Goal: Task Accomplishment & Management: Complete application form

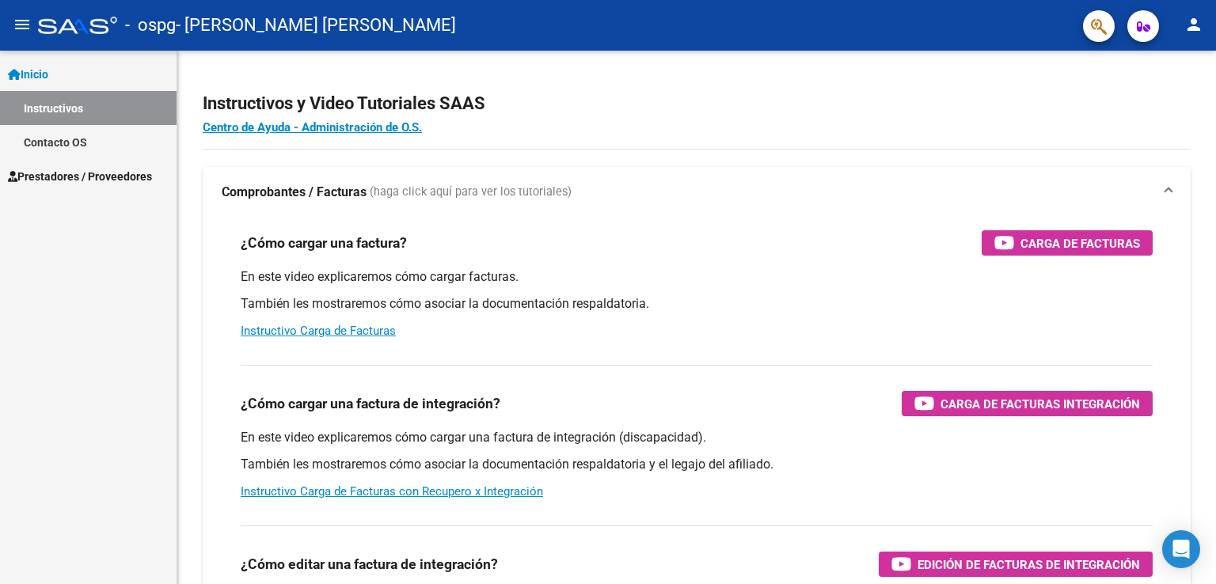
click at [57, 168] on span "Prestadores / Proveedores" at bounding box center [80, 176] width 144 height 17
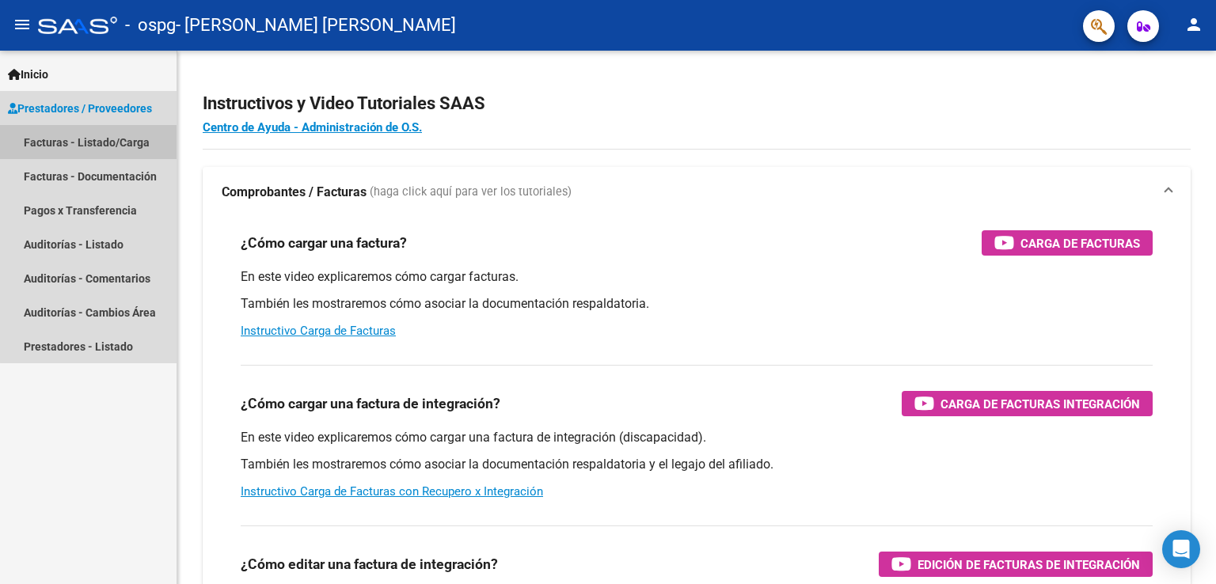
click at [93, 145] on link "Facturas - Listado/Carga" at bounding box center [88, 142] width 176 height 34
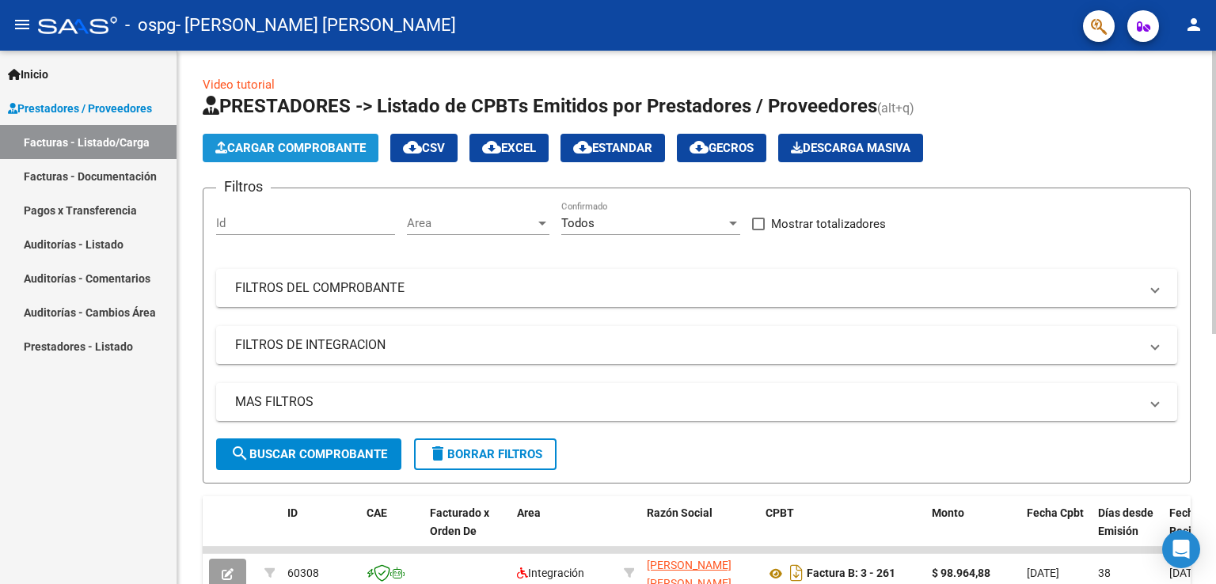
click at [355, 146] on span "Cargar Comprobante" at bounding box center [290, 148] width 150 height 14
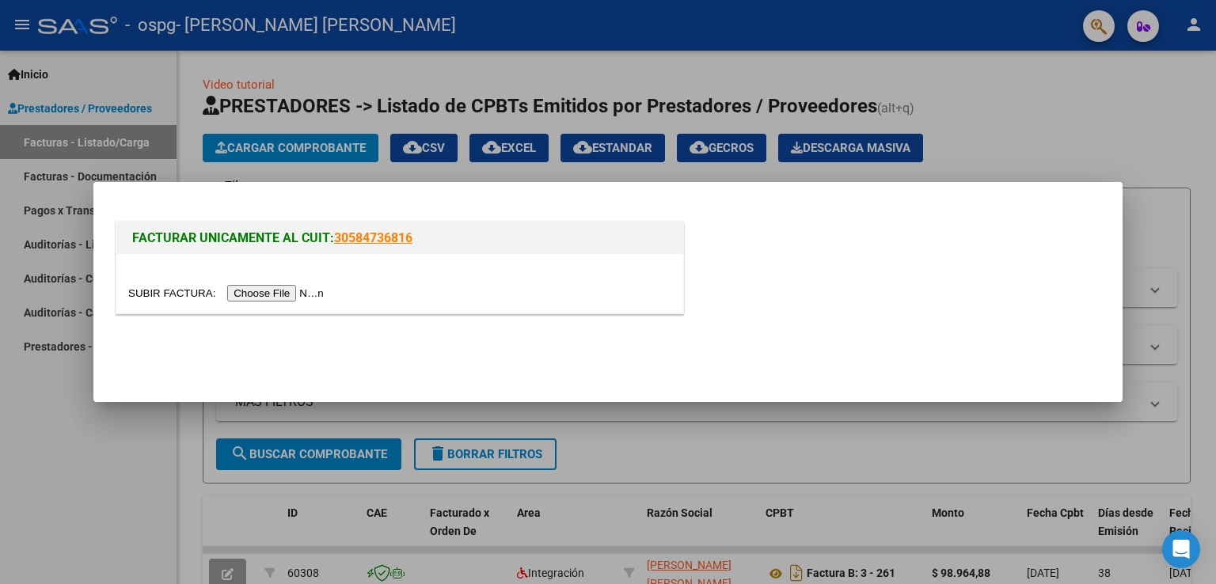
click at [285, 293] on input "file" at bounding box center [228, 293] width 200 height 17
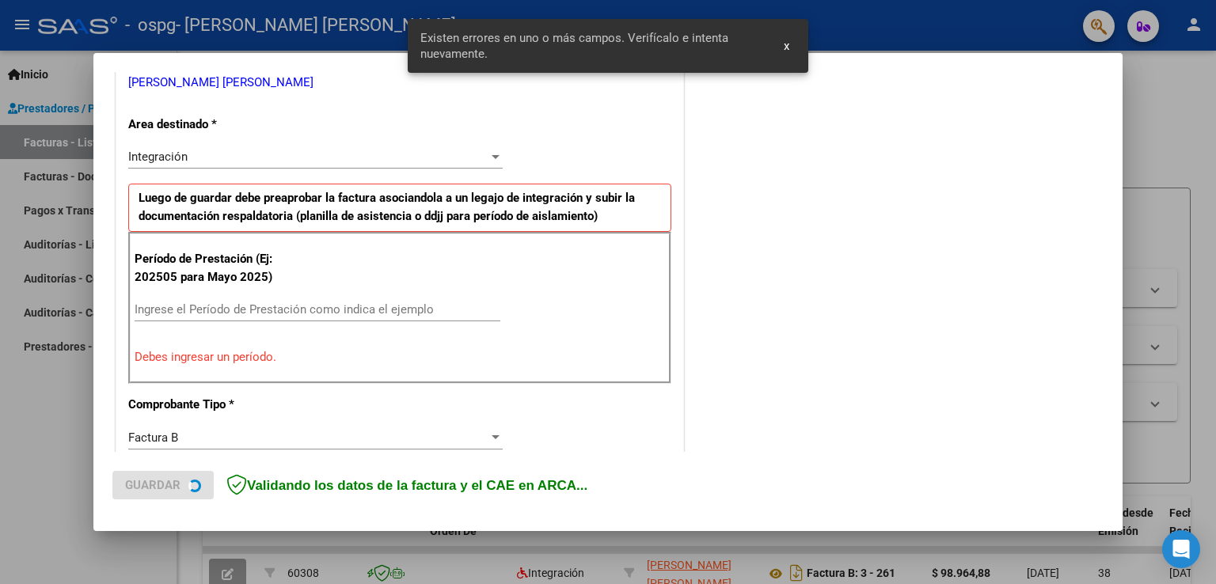
scroll to position [360, 0]
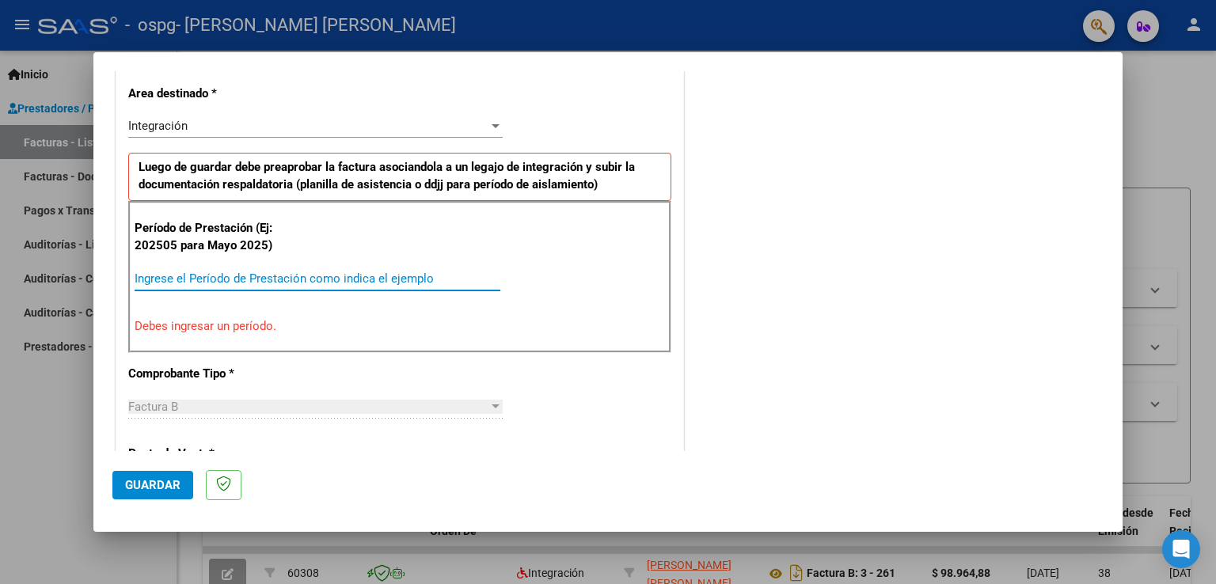
click at [282, 283] on input "Ingrese el Período de Prestación como indica el ejemplo" at bounding box center [318, 278] width 366 height 14
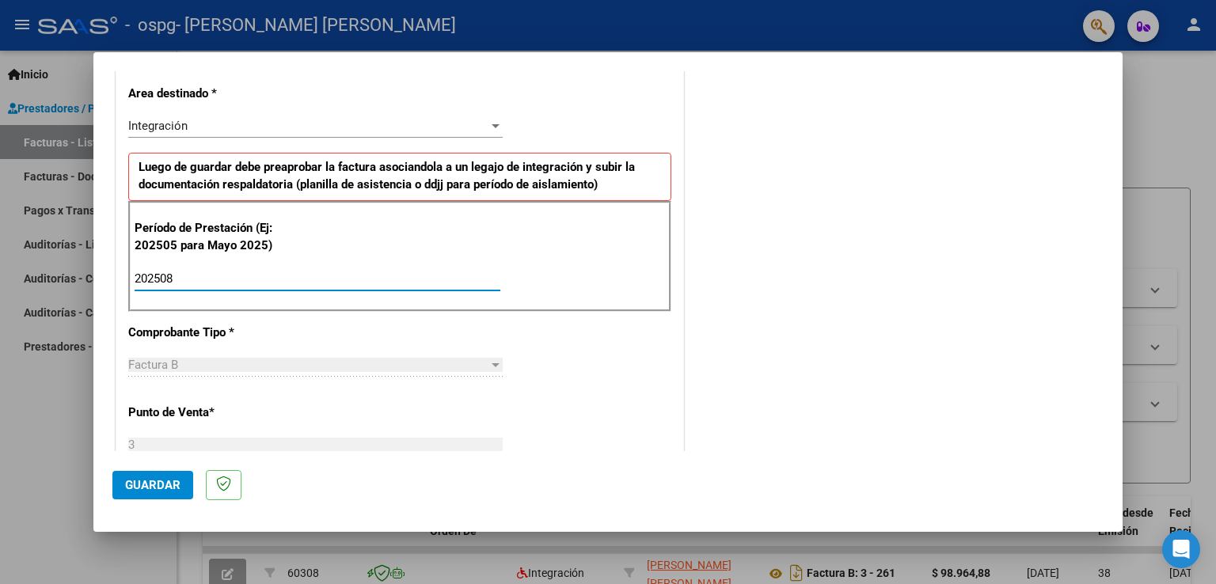
type input "202508"
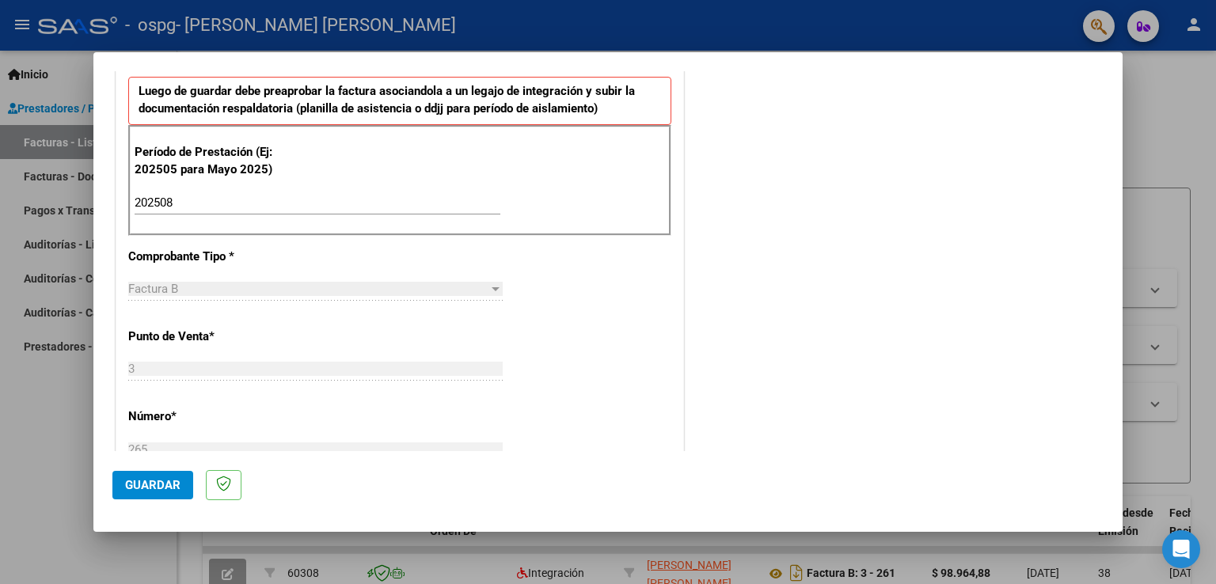
scroll to position [439, 0]
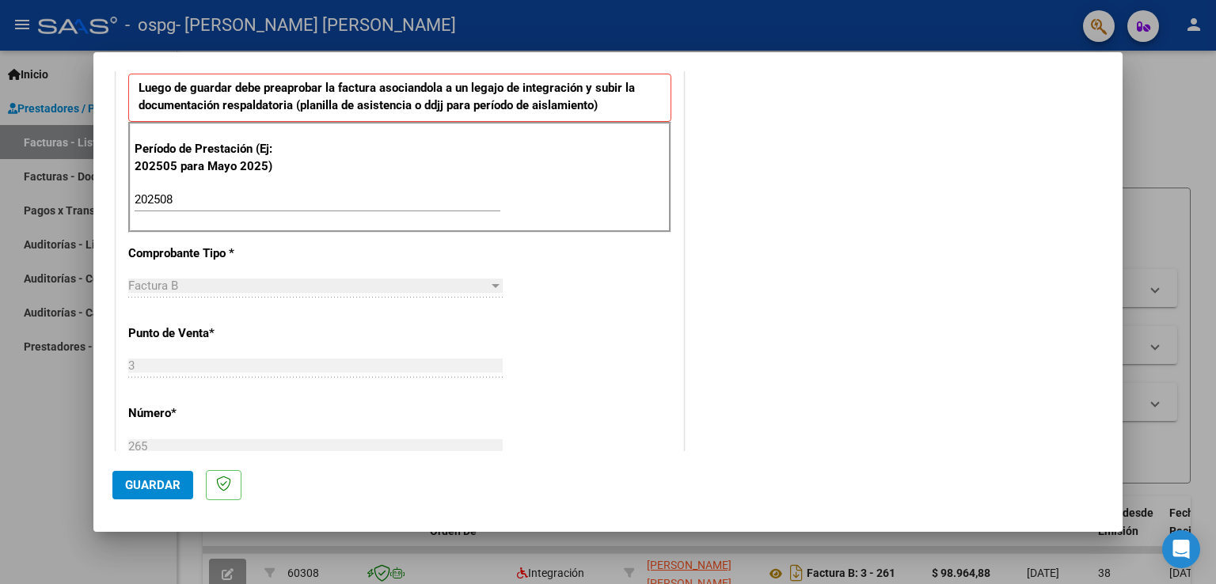
click at [491, 284] on div at bounding box center [495, 286] width 8 height 4
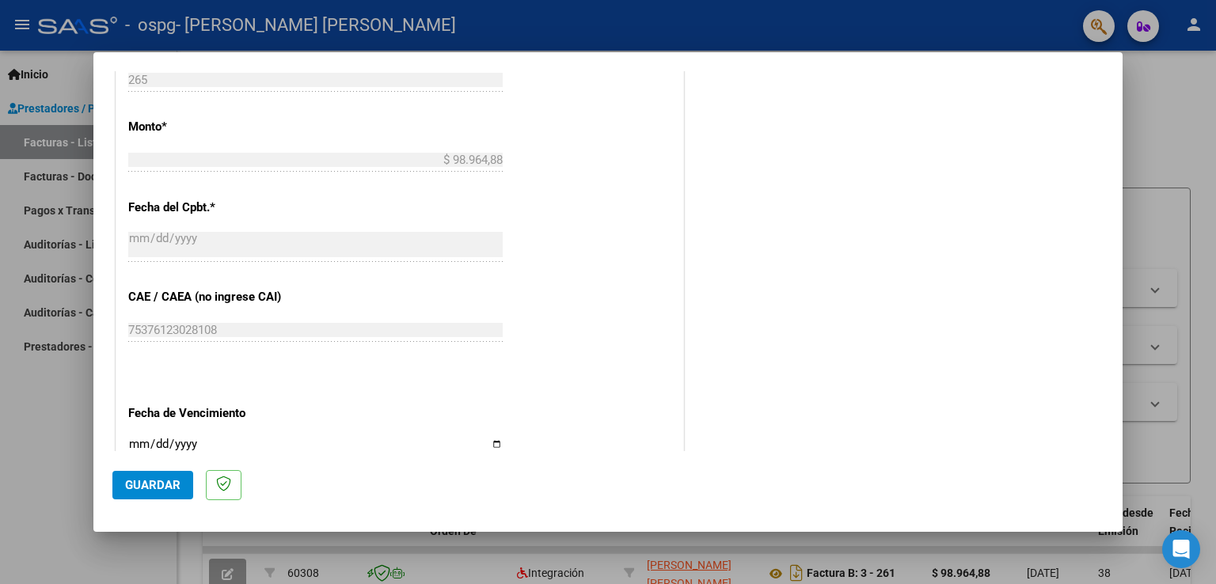
scroll to position [914, 0]
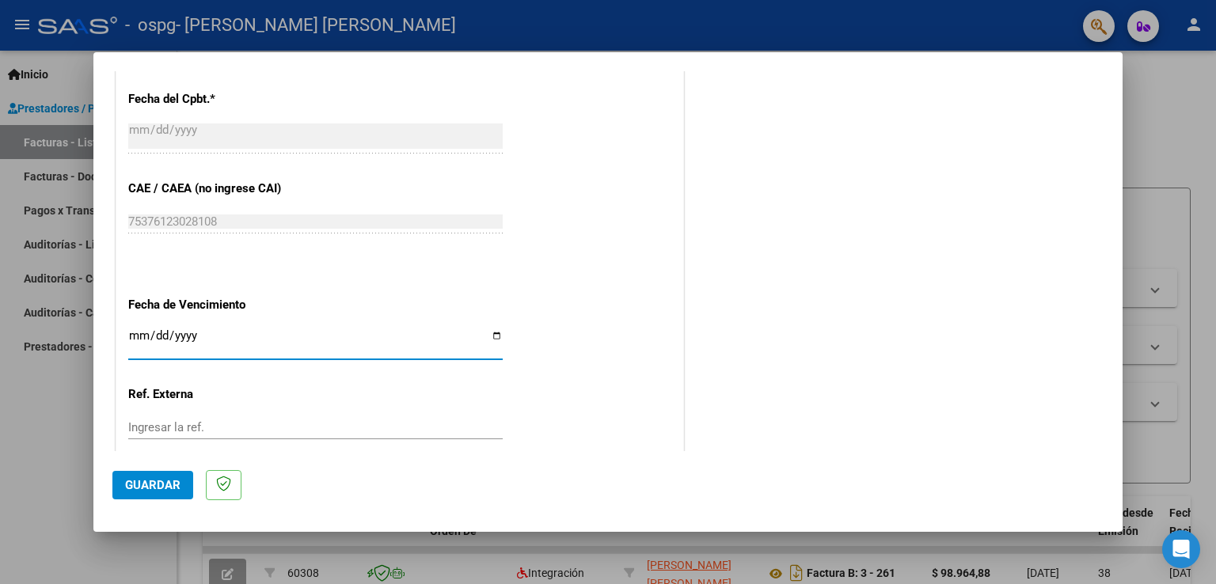
click at [491, 333] on input "Ingresar la fecha" at bounding box center [315, 341] width 374 height 25
type input "[DATE]"
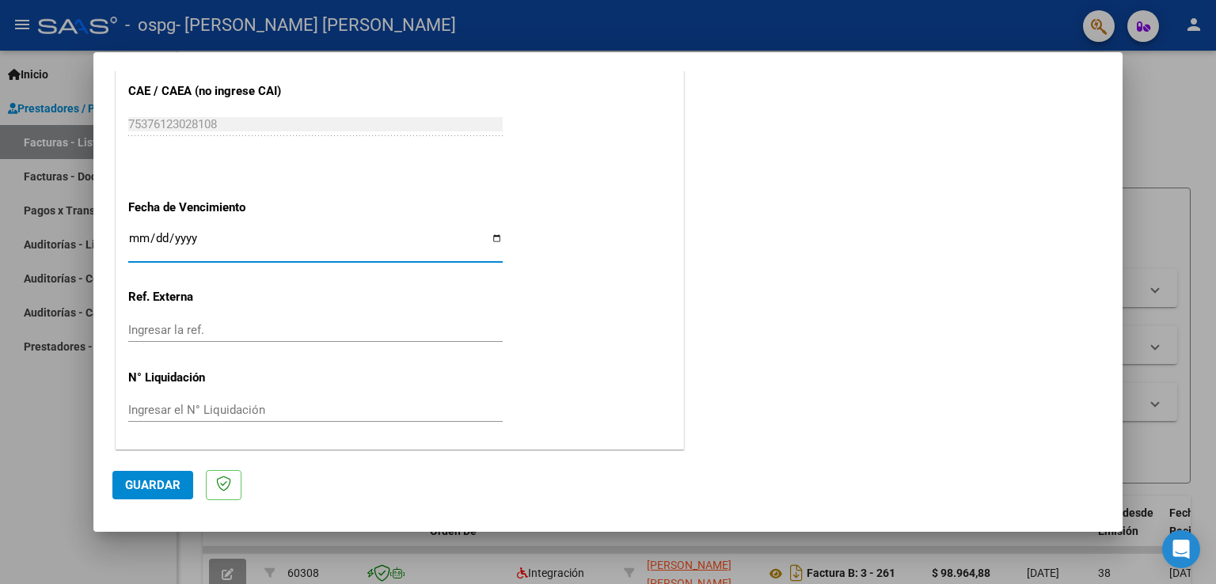
click at [148, 482] on span "Guardar" at bounding box center [152, 485] width 55 height 14
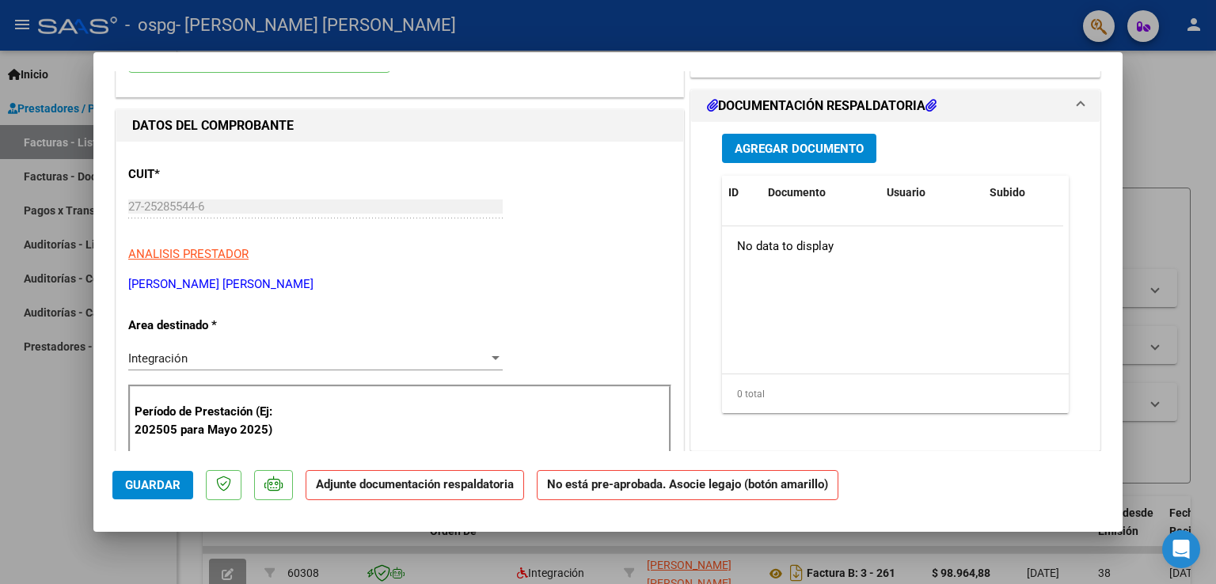
scroll to position [0, 0]
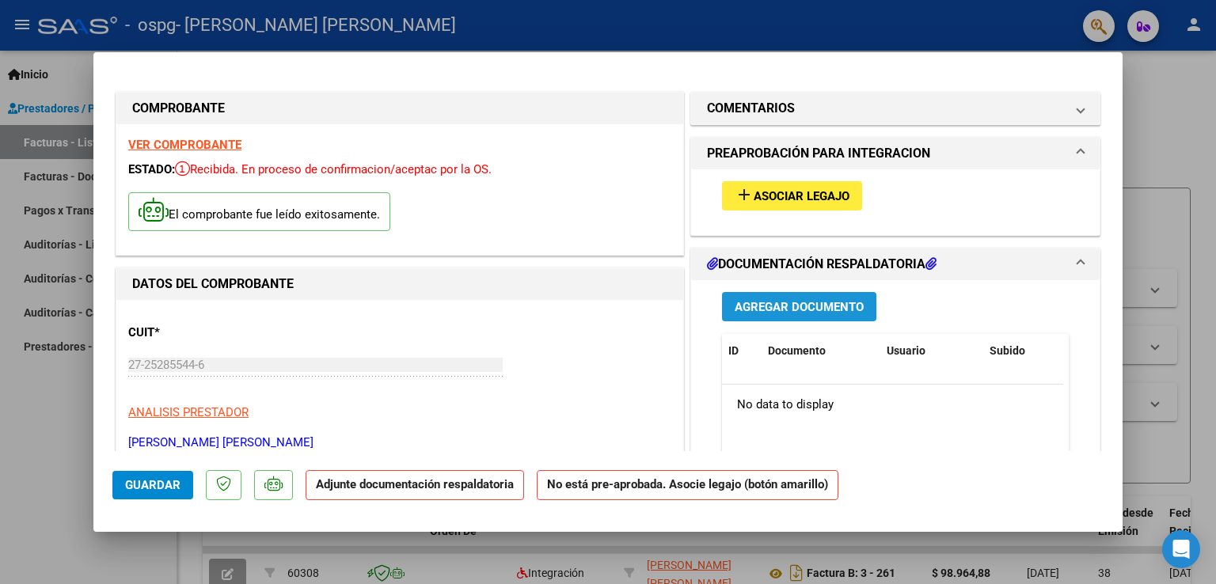
click at [764, 305] on span "Agregar Documento" at bounding box center [798, 307] width 129 height 14
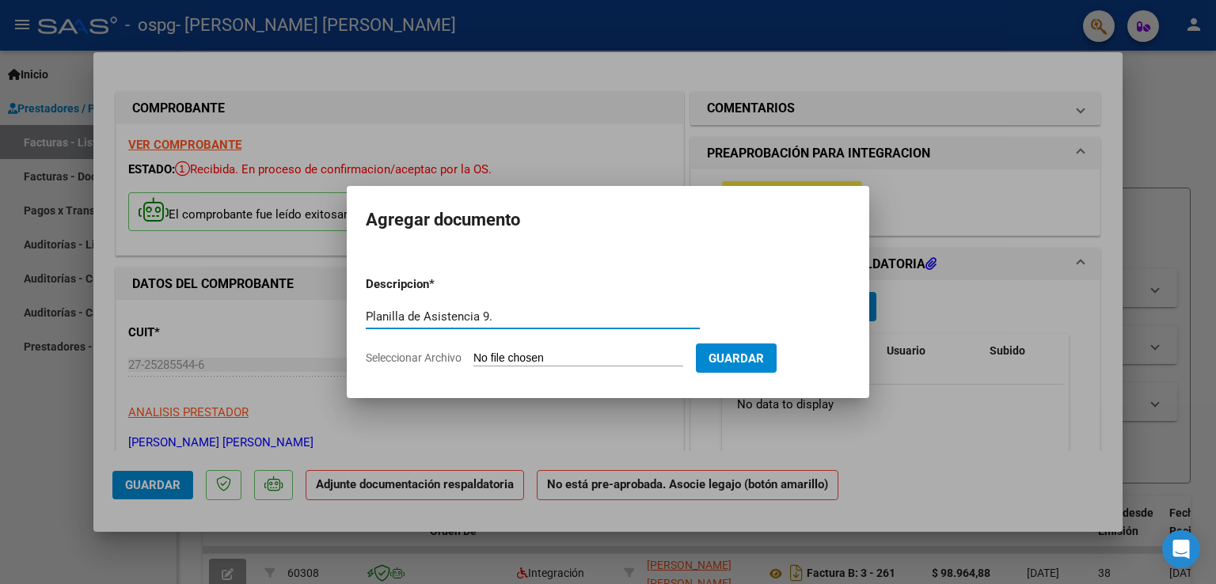
type input "Planilla de Asistencia 9."
click at [421, 355] on span "Seleccionar Archivo" at bounding box center [414, 357] width 96 height 13
click at [473, 355] on input "Seleccionar Archivo" at bounding box center [578, 358] width 210 height 15
type input "C:\fakepath\[PERSON_NAME], M 8..pdf"
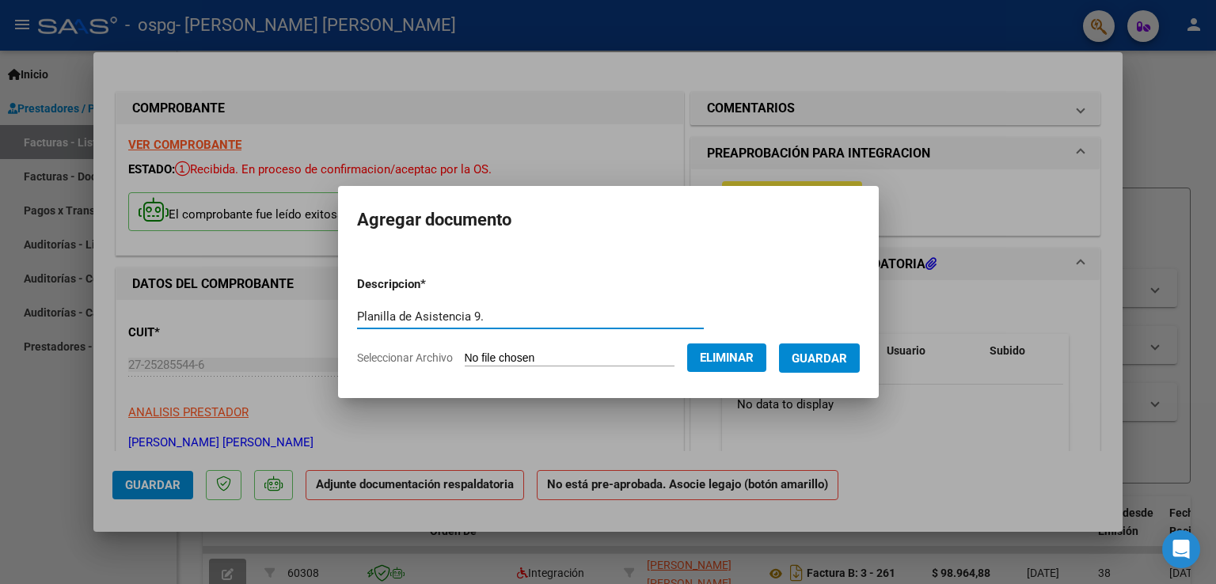
click at [465, 313] on input "Planilla de Asistencia 9." at bounding box center [530, 316] width 347 height 14
type input "Planilla de Asistencia 8."
click at [847, 362] on span "Guardar" at bounding box center [818, 358] width 55 height 14
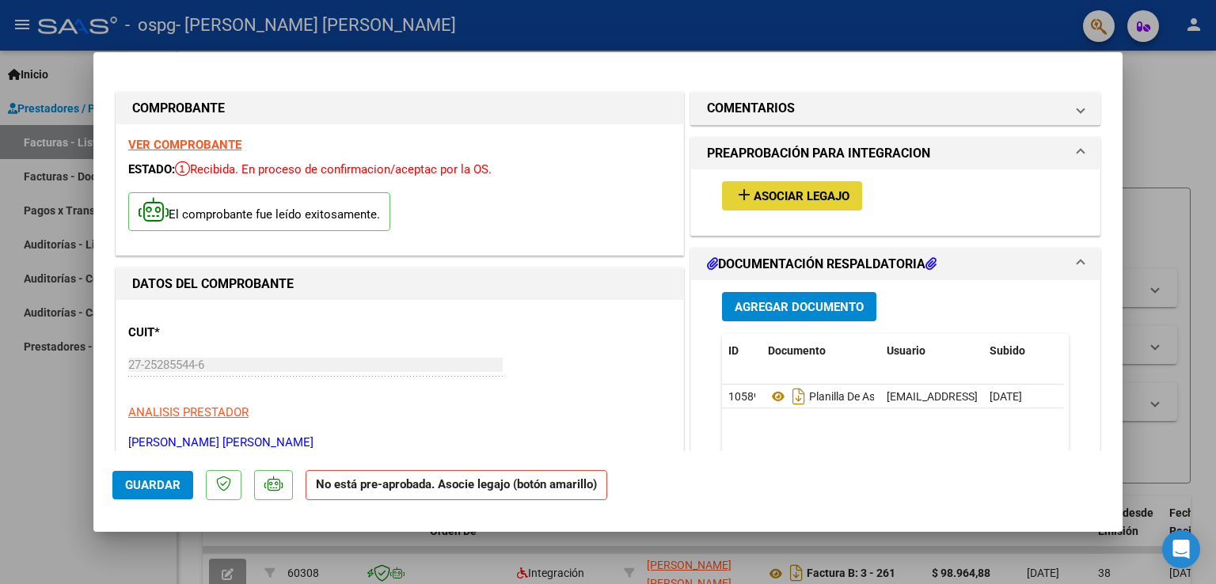
click at [778, 199] on span "Asociar Legajo" at bounding box center [801, 196] width 96 height 14
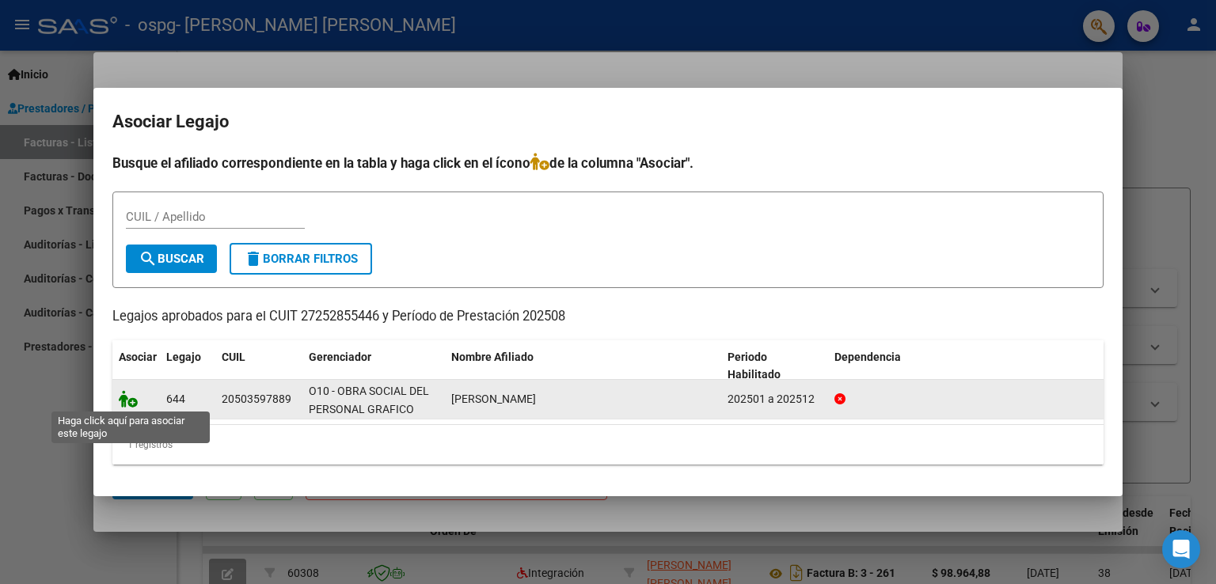
click at [127, 394] on icon at bounding box center [128, 398] width 19 height 17
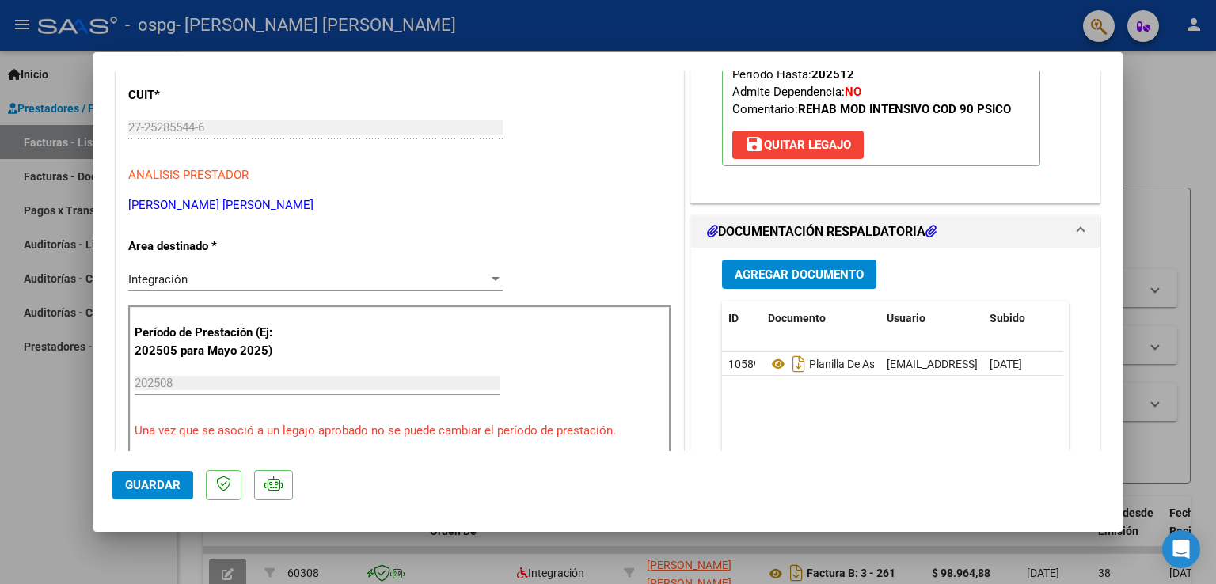
scroll to position [158, 0]
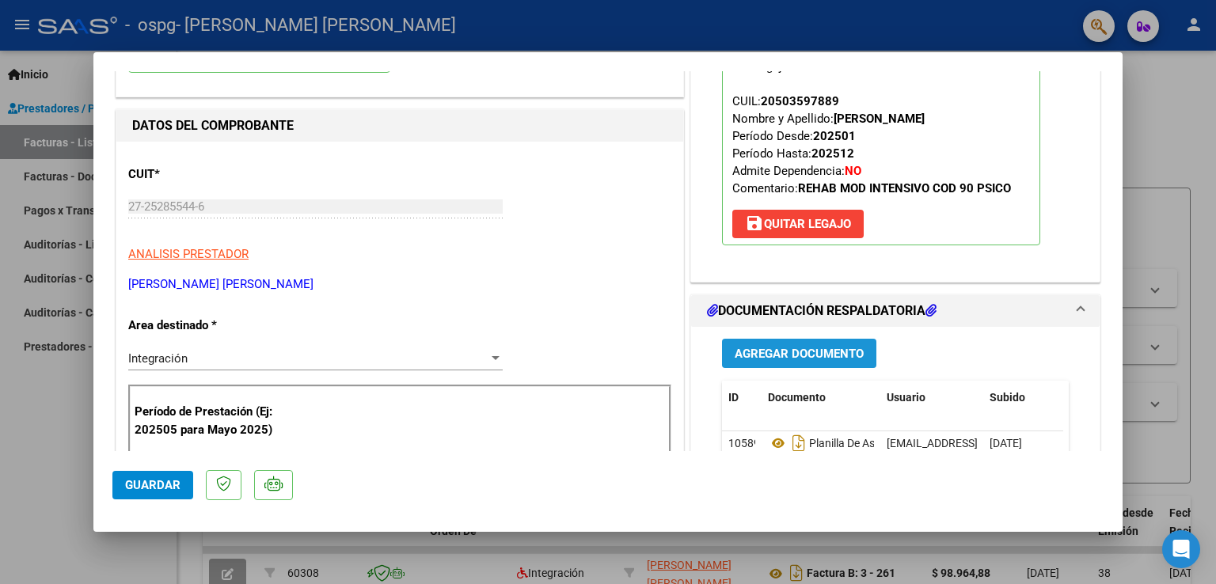
click at [778, 353] on span "Agregar Documento" at bounding box center [798, 354] width 129 height 14
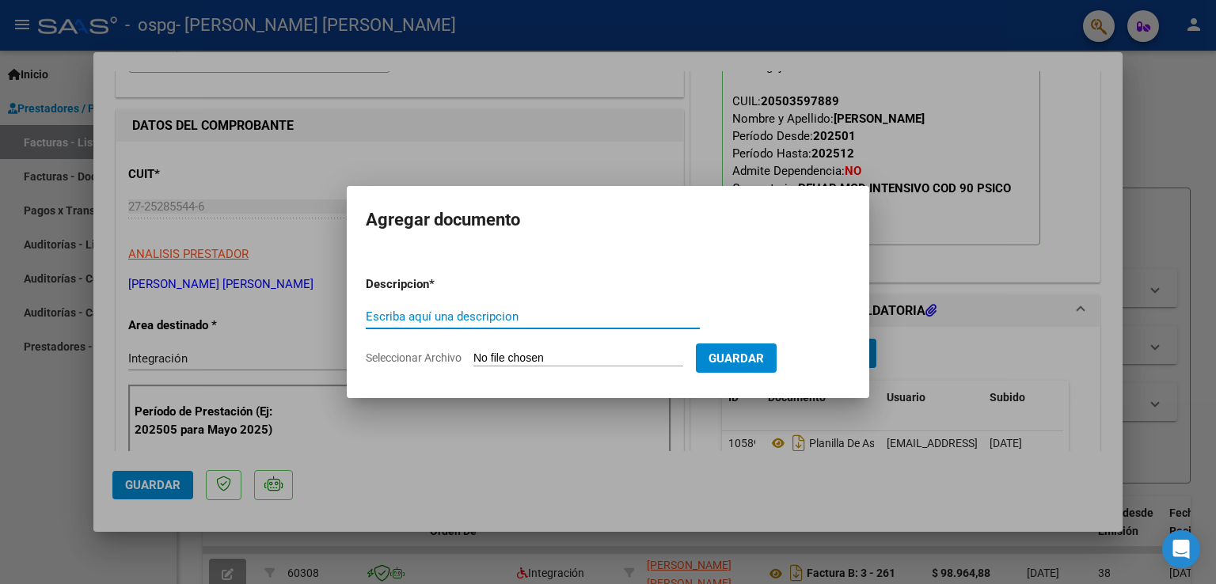
click at [553, 317] on input "Escriba aquí una descripcion" at bounding box center [533, 316] width 334 height 14
drag, startPoint x: 553, startPoint y: 317, endPoint x: 465, endPoint y: 306, distance: 89.2
click at [465, 306] on div "Escriba aquí una descripcion" at bounding box center [533, 317] width 334 height 24
type input "Informe 9."
click at [608, 362] on input "Seleccionar Archivo" at bounding box center [578, 358] width 210 height 15
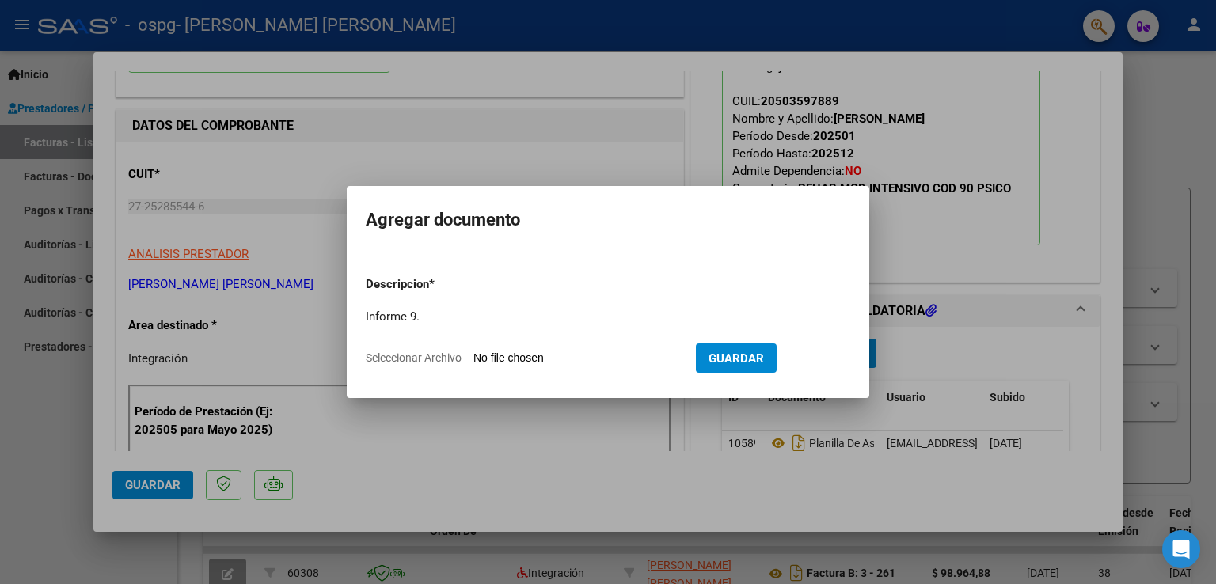
type input "C:\fakepath\Informe [PERSON_NAME] 8..pdf"
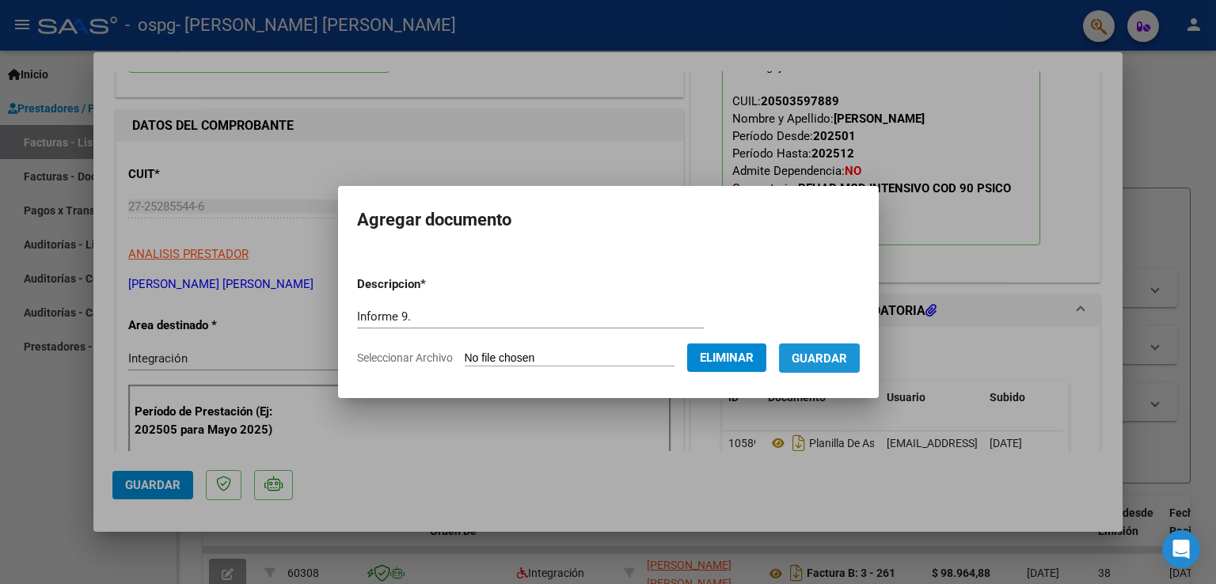
click at [838, 371] on button "Guardar" at bounding box center [819, 357] width 81 height 29
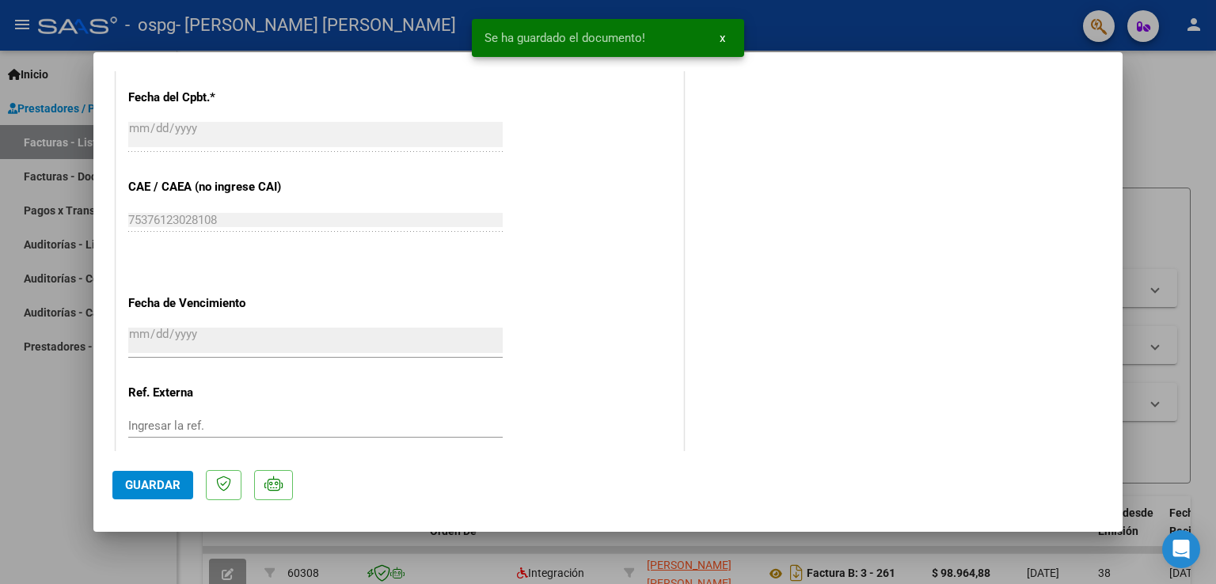
scroll to position [1029, 0]
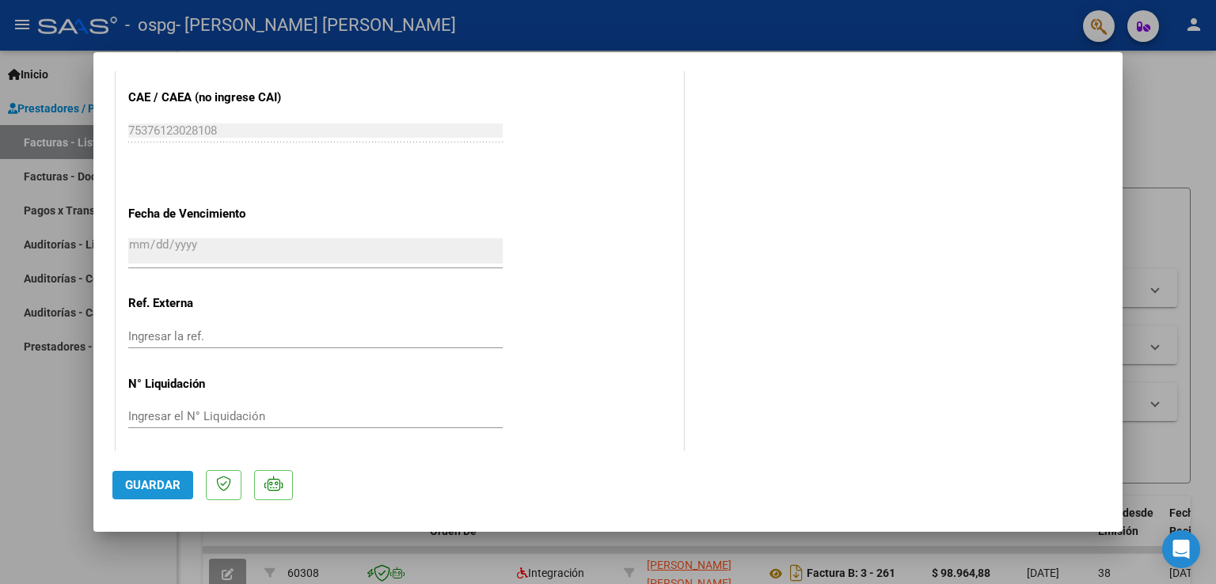
click at [156, 490] on span "Guardar" at bounding box center [152, 485] width 55 height 14
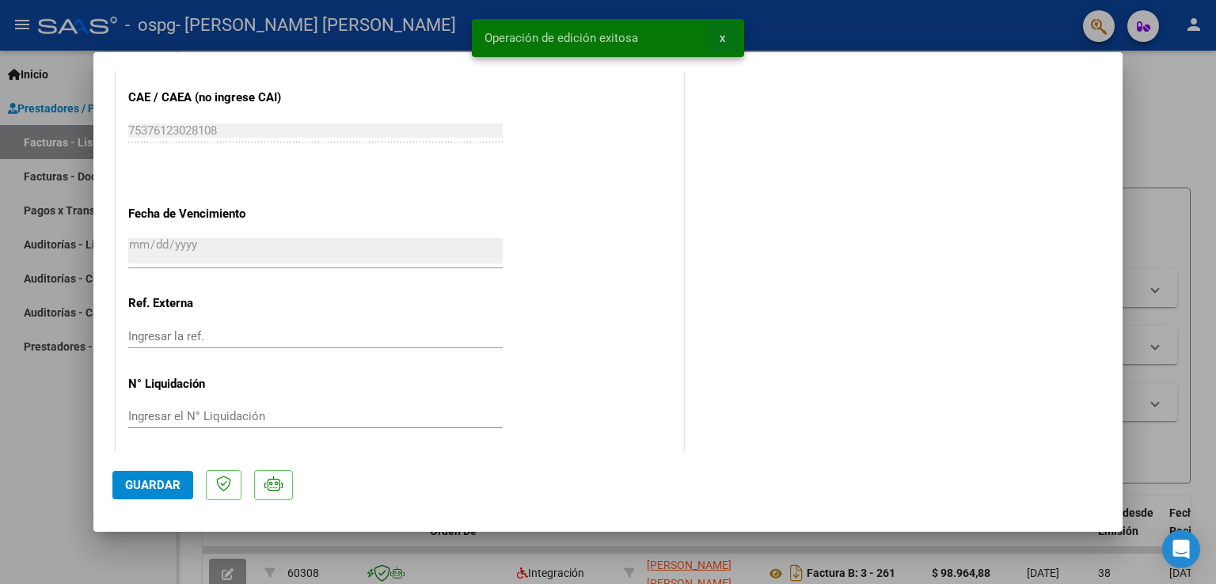
click at [722, 36] on span "x" at bounding box center [722, 38] width 6 height 14
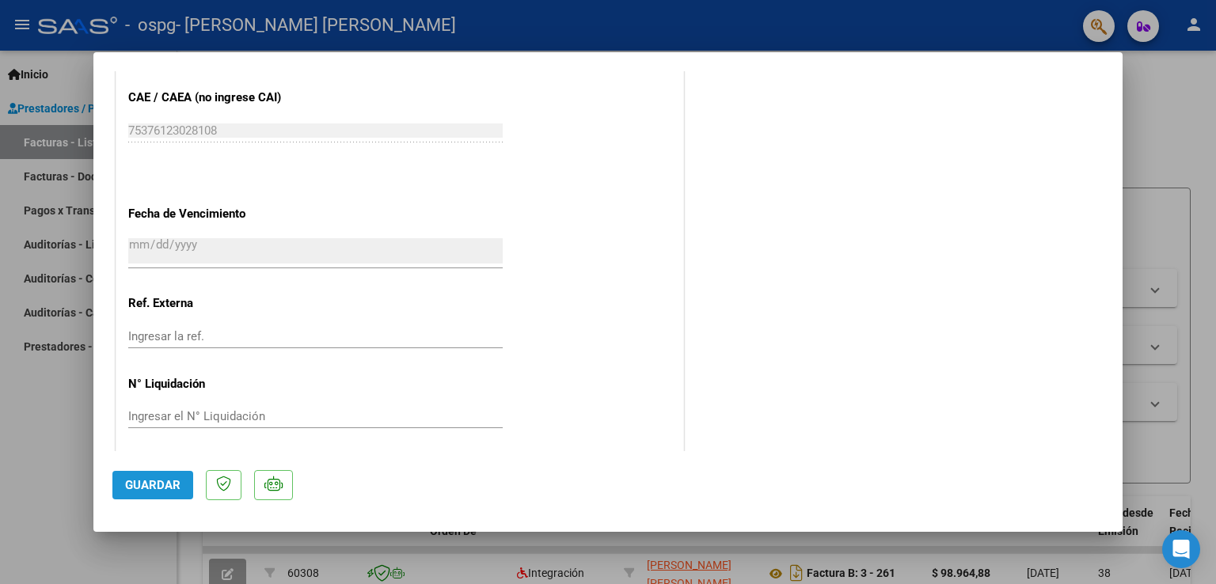
click at [141, 496] on button "Guardar" at bounding box center [152, 485] width 81 height 28
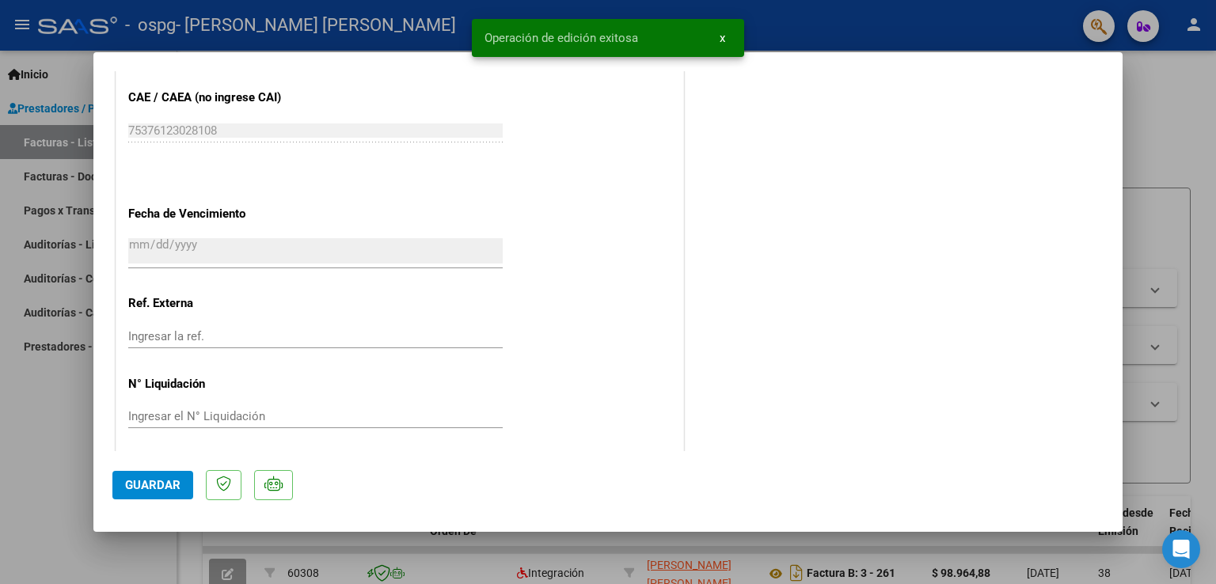
click at [55, 34] on div at bounding box center [608, 292] width 1216 height 584
type input "$ 0,00"
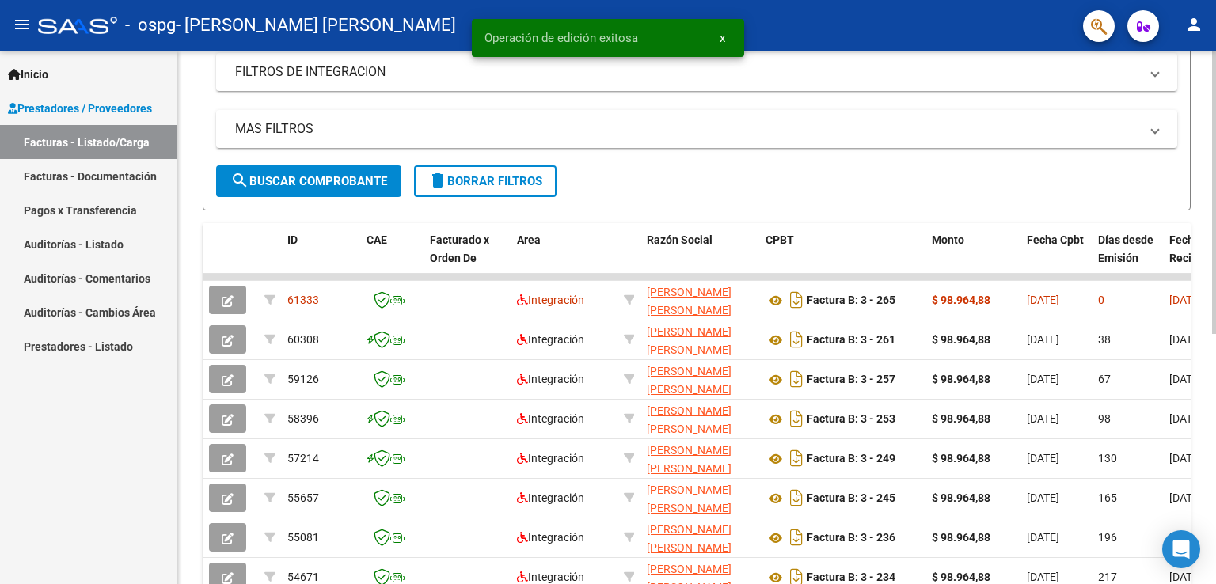
scroll to position [317, 0]
